Goal: Information Seeking & Learning: Learn about a topic

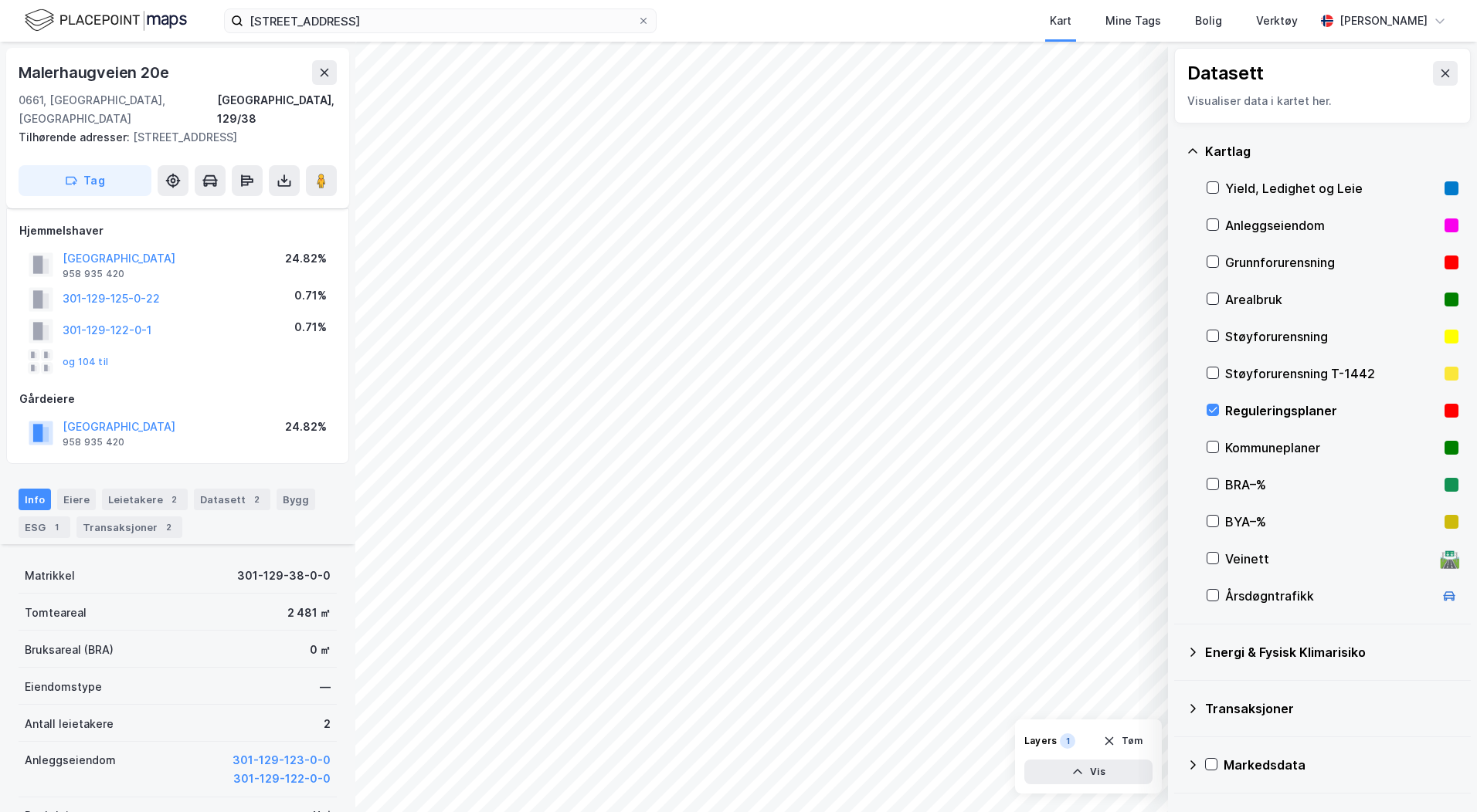
scroll to position [414, 0]
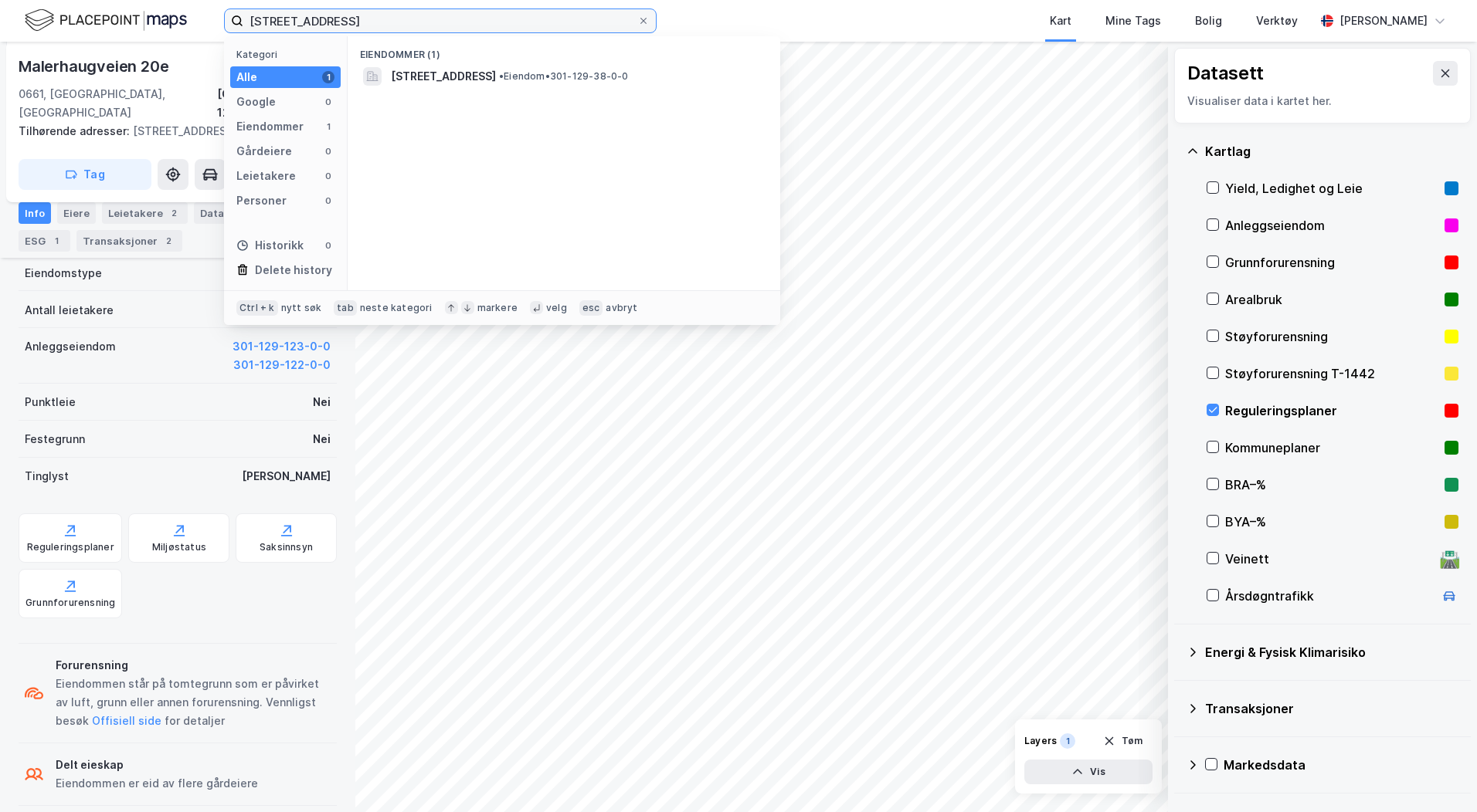
drag, startPoint x: 334, startPoint y: 19, endPoint x: 192, endPoint y: 19, distance: 142.0
click at [192, 19] on div "129/38, [GEOGRAPHIC_DATA] Kategori Alle 1 Google 0 Eiendommer 1 Gårdeiere 0 Lei…" at bounding box center [738, 21] width 1477 height 42
type input "66/425, trond"
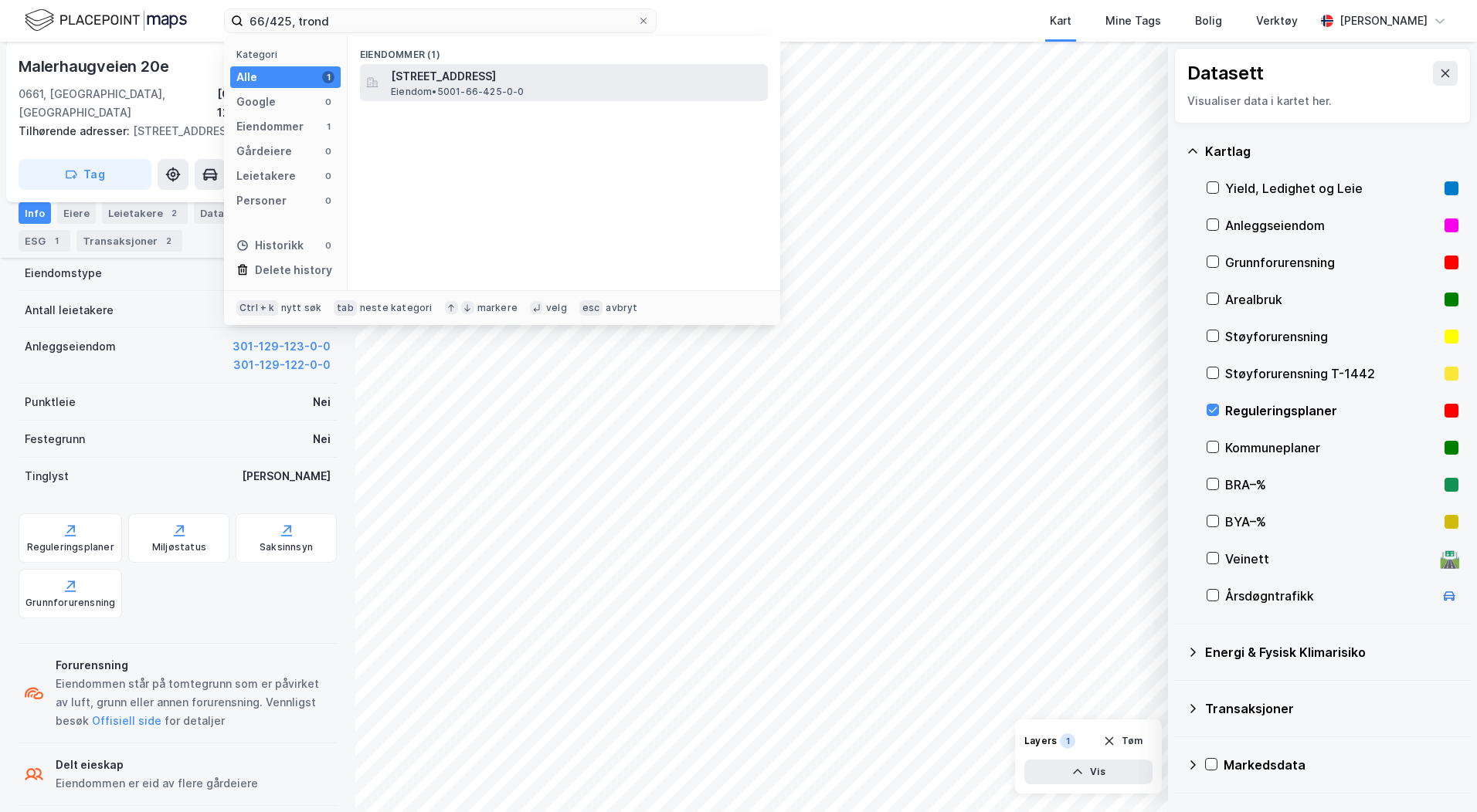
click at [433, 77] on span "[STREET_ADDRESS]" at bounding box center [576, 76] width 371 height 18
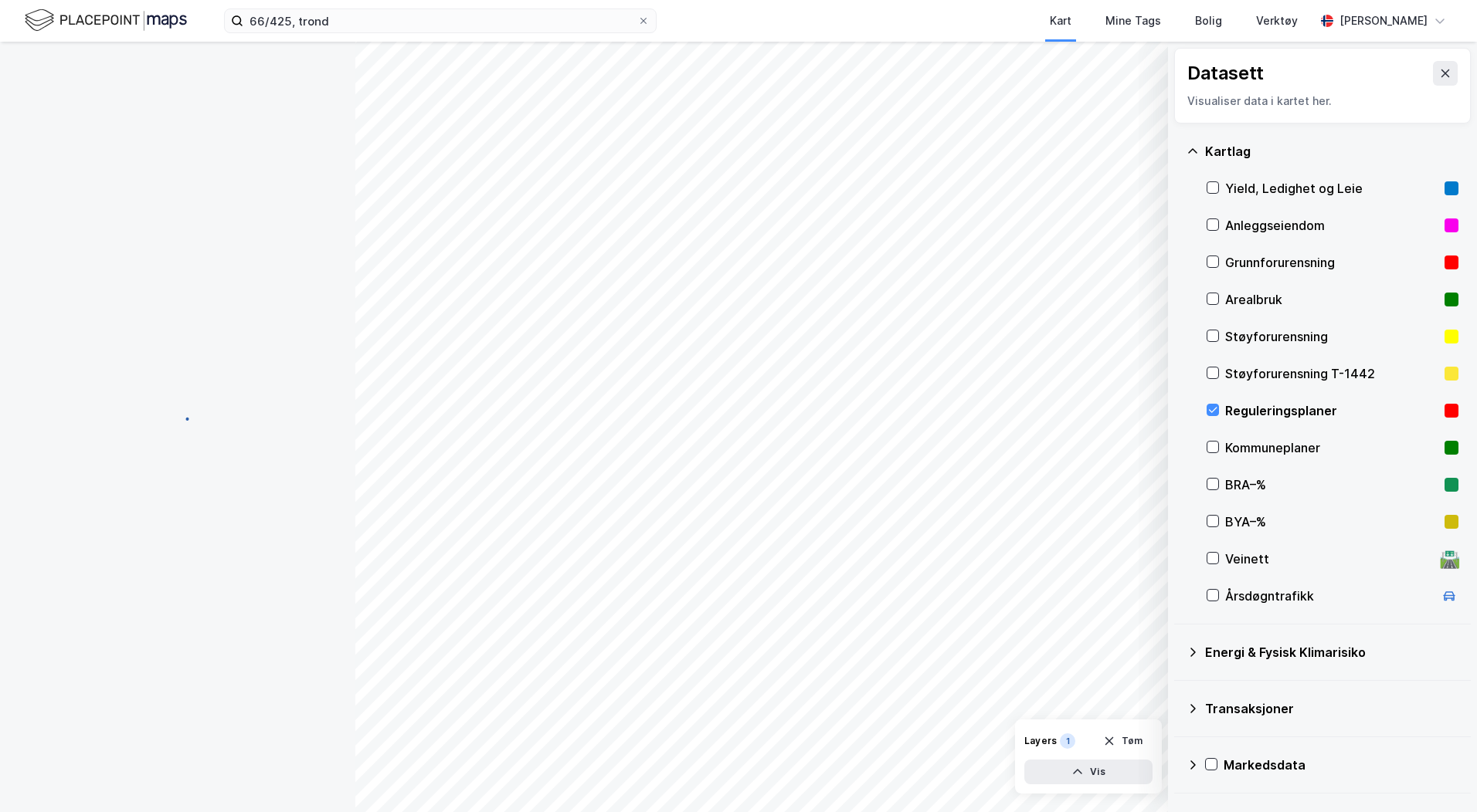
scroll to position [47, 0]
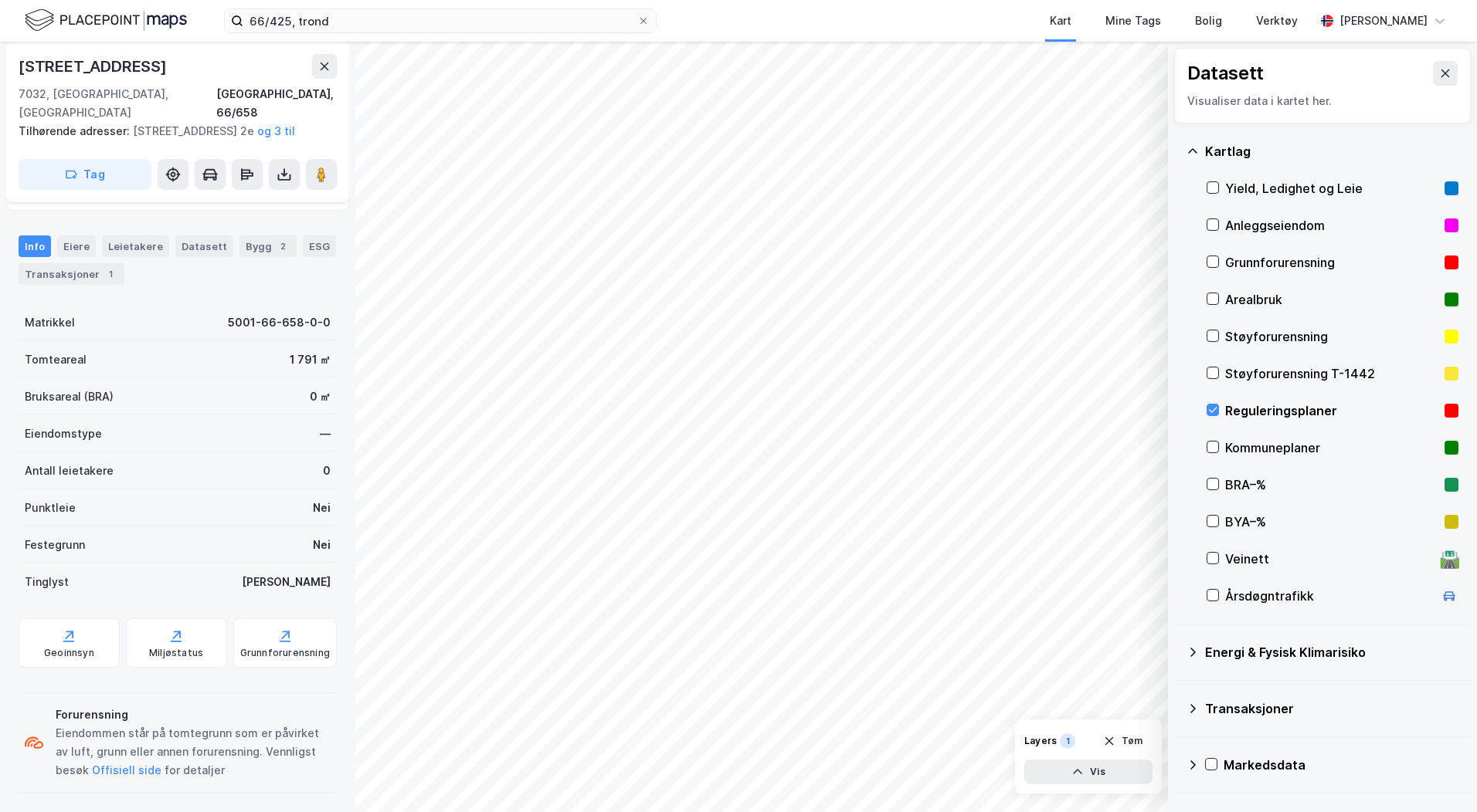
scroll to position [164, 0]
